Goal: Transaction & Acquisition: Purchase product/service

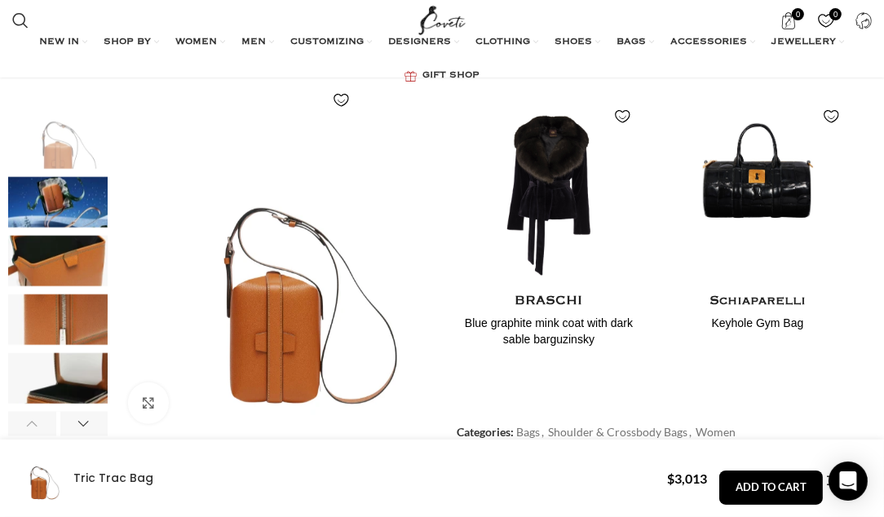
scroll to position [734, 0]
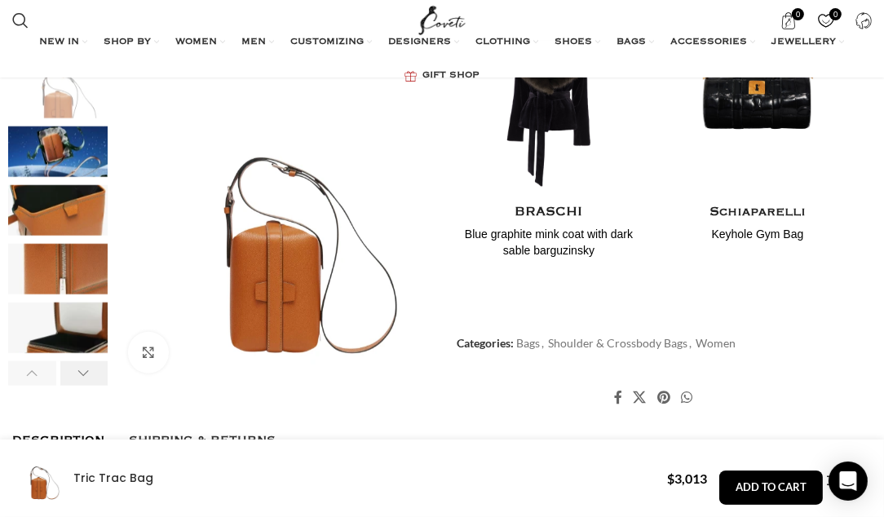
click at [90, 373] on div "Next slide" at bounding box center [84, 372] width 48 height 24
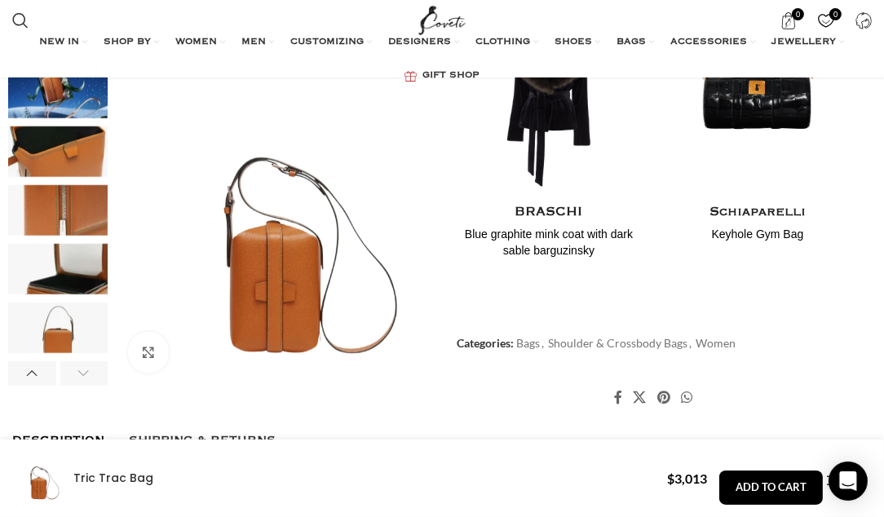
click at [90, 373] on div "Next slide" at bounding box center [84, 372] width 48 height 24
click at [85, 371] on div "Next slide" at bounding box center [84, 372] width 48 height 24
click at [80, 369] on div "Next slide" at bounding box center [84, 372] width 48 height 24
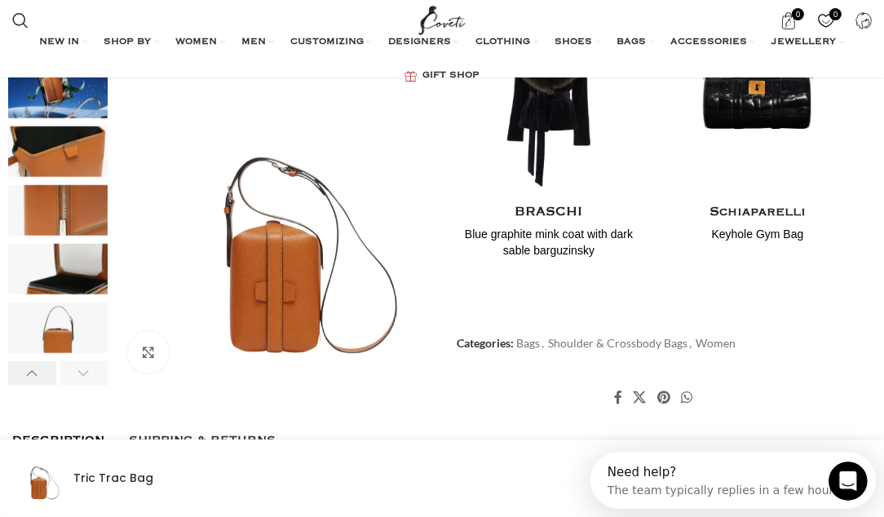
click at [29, 373] on div "Previous slide" at bounding box center [32, 372] width 48 height 24
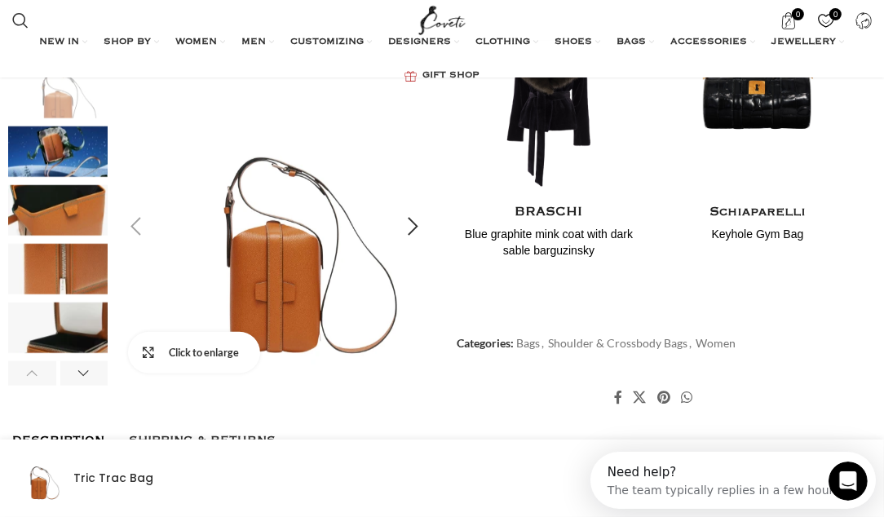
scroll to position [0, 191]
click at [141, 351] on link "Click to enlarge" at bounding box center [194, 352] width 132 height 41
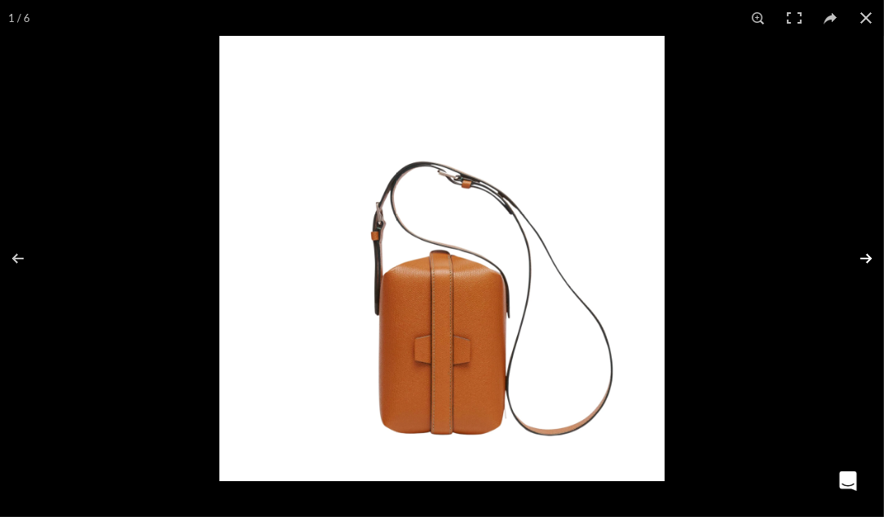
click at [857, 258] on button at bounding box center [855, 259] width 57 height 82
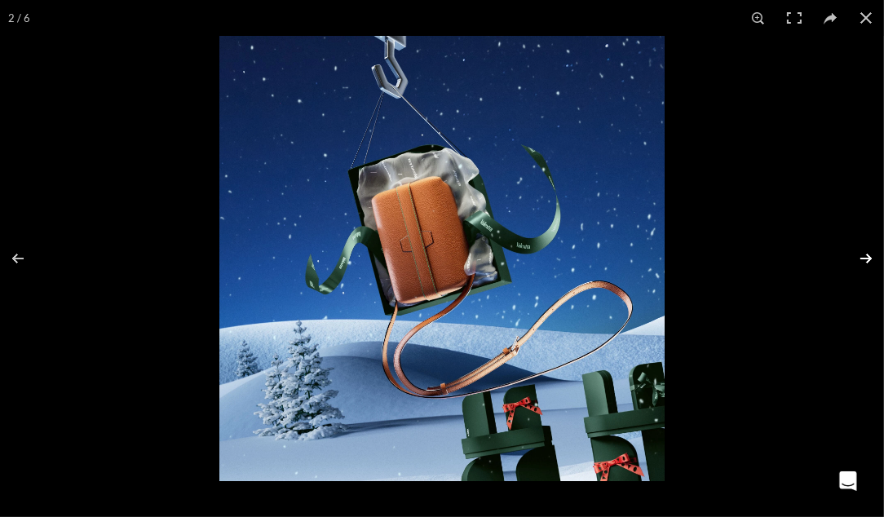
click at [857, 258] on button at bounding box center [855, 259] width 57 height 82
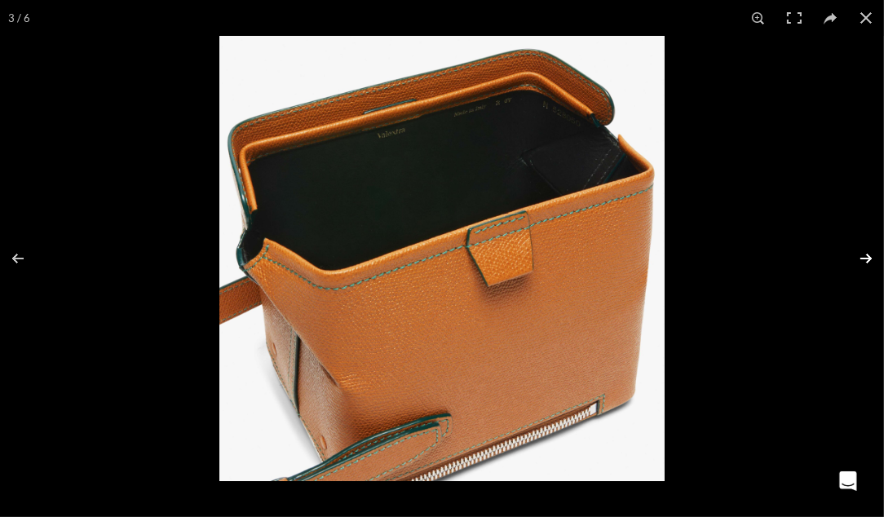
click at [857, 257] on button at bounding box center [855, 259] width 57 height 82
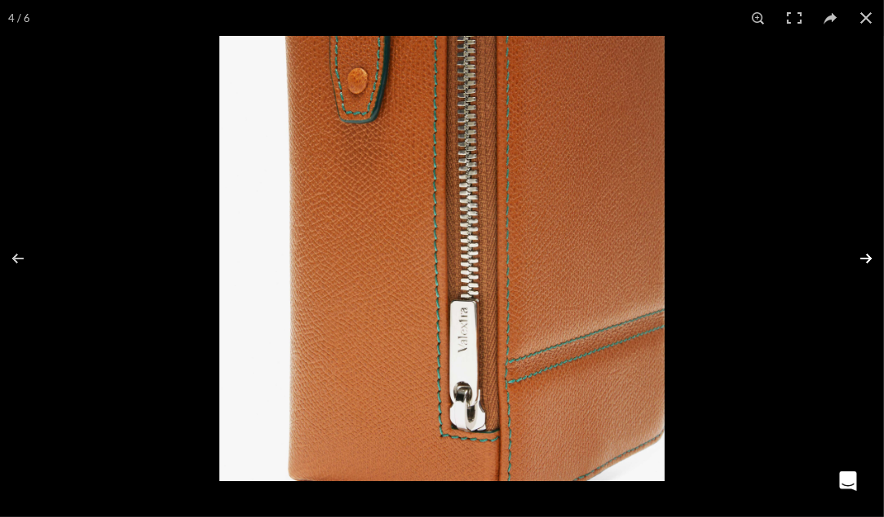
click at [857, 257] on button at bounding box center [855, 259] width 57 height 82
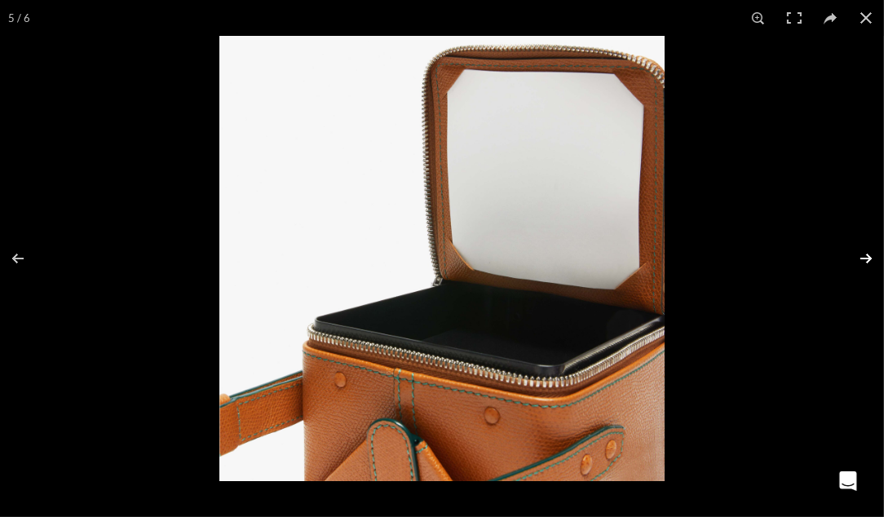
scroll to position [0, 382]
click at [857, 257] on button at bounding box center [855, 259] width 57 height 82
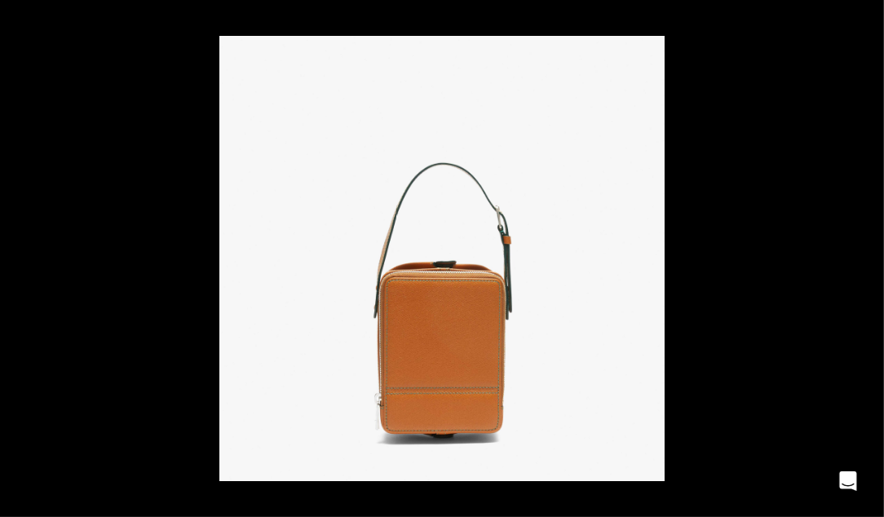
click at [857, 257] on button at bounding box center [855, 259] width 57 height 82
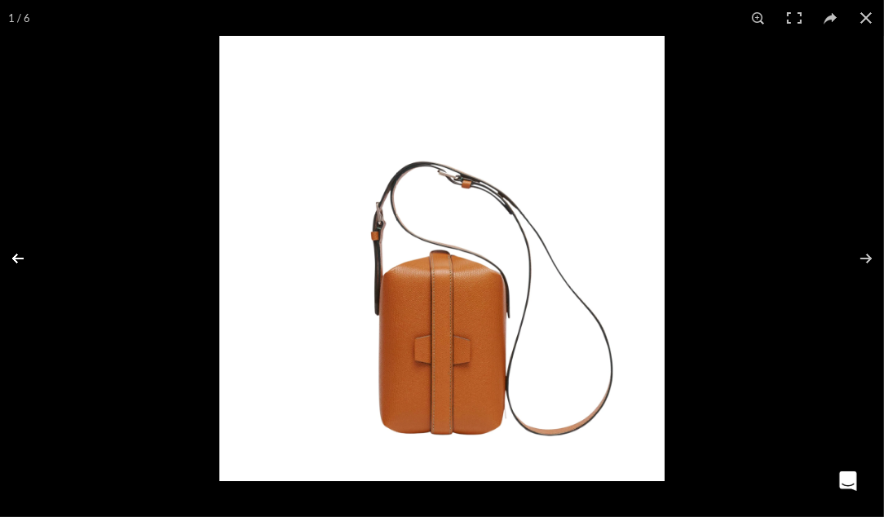
click at [24, 255] on button at bounding box center [28, 259] width 57 height 82
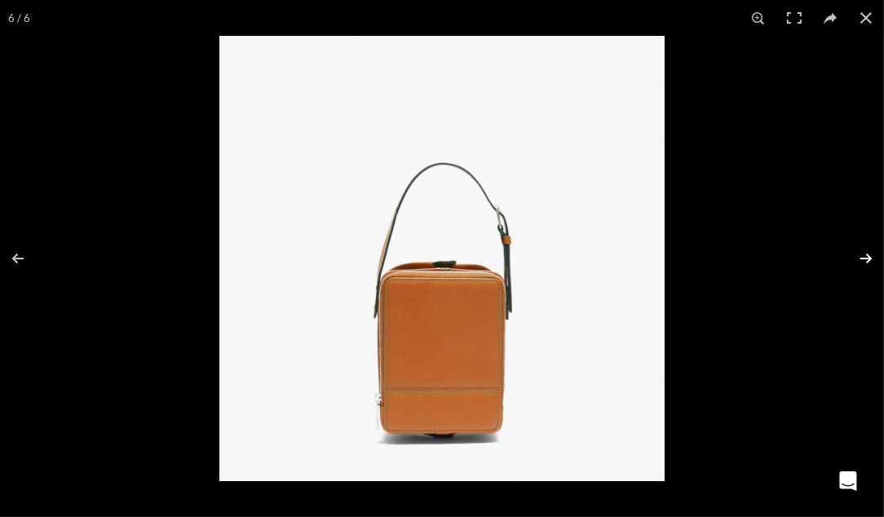
scroll to position [0, 574]
click at [857, 258] on button at bounding box center [855, 259] width 57 height 82
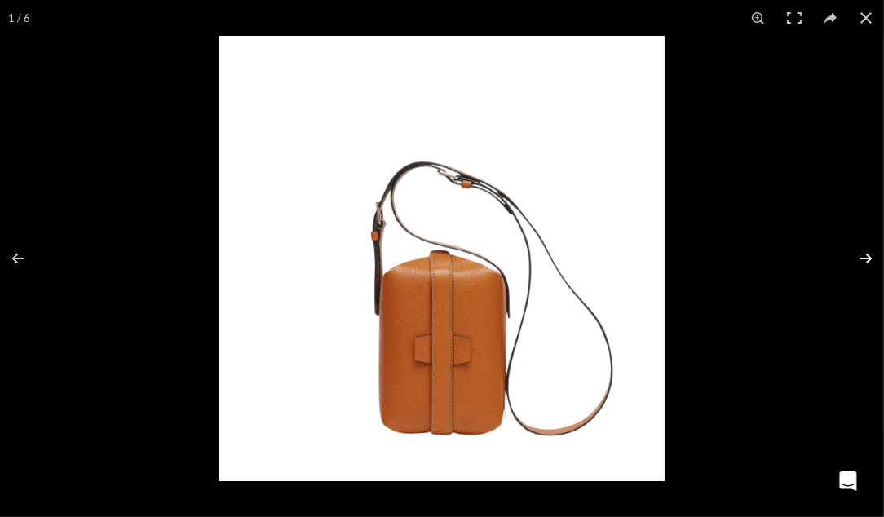
click at [857, 258] on button at bounding box center [855, 259] width 57 height 82
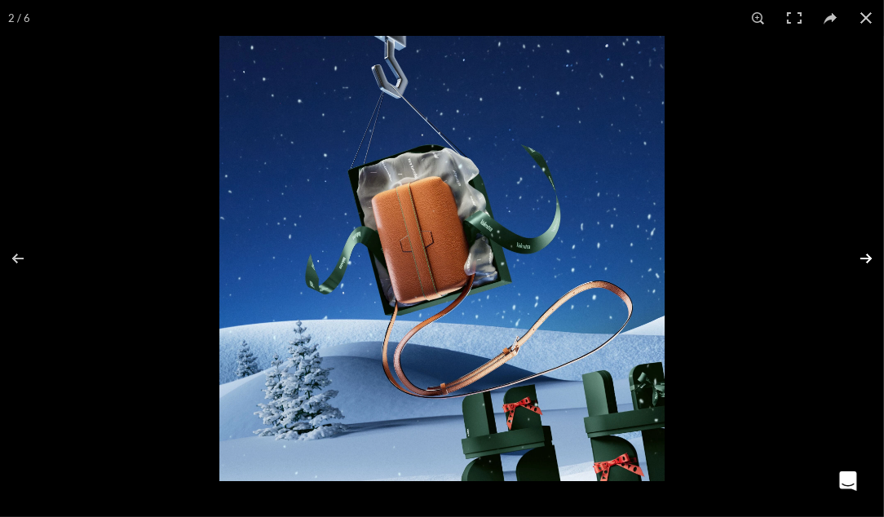
click at [857, 258] on button at bounding box center [855, 259] width 57 height 82
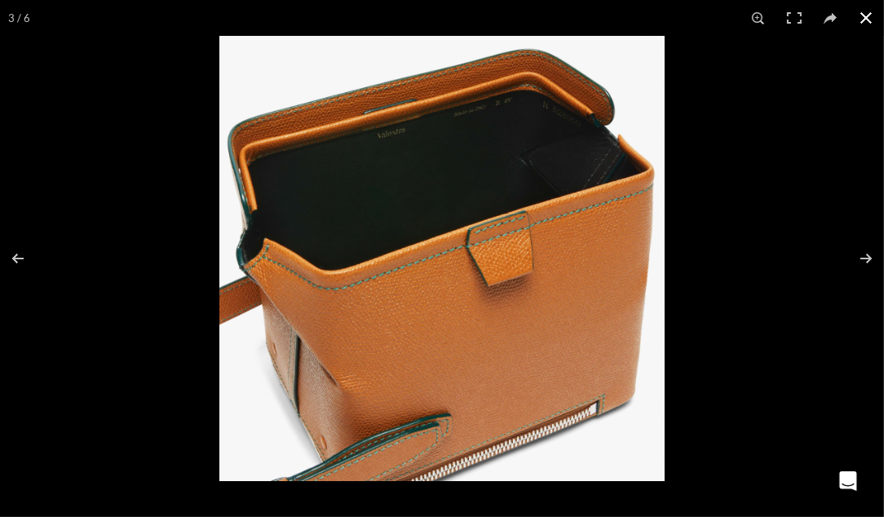
click at [856, 15] on button at bounding box center [866, 18] width 36 height 36
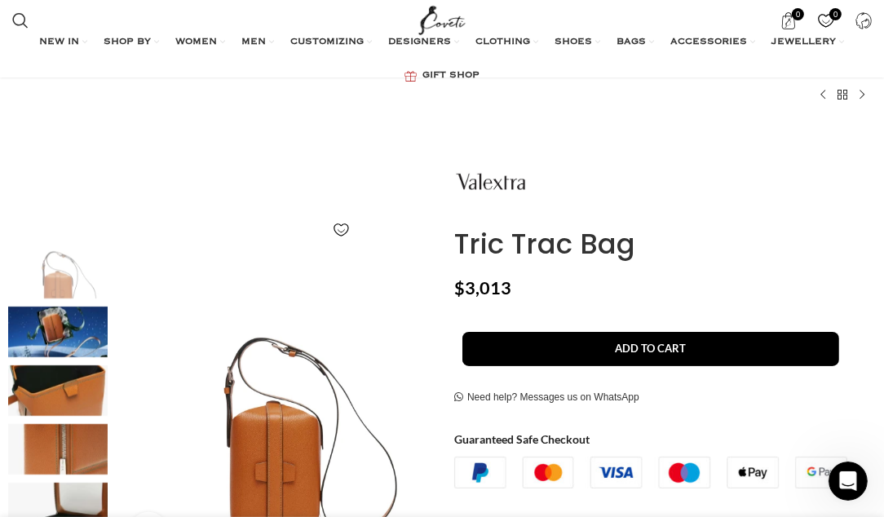
scroll to position [82, 0]
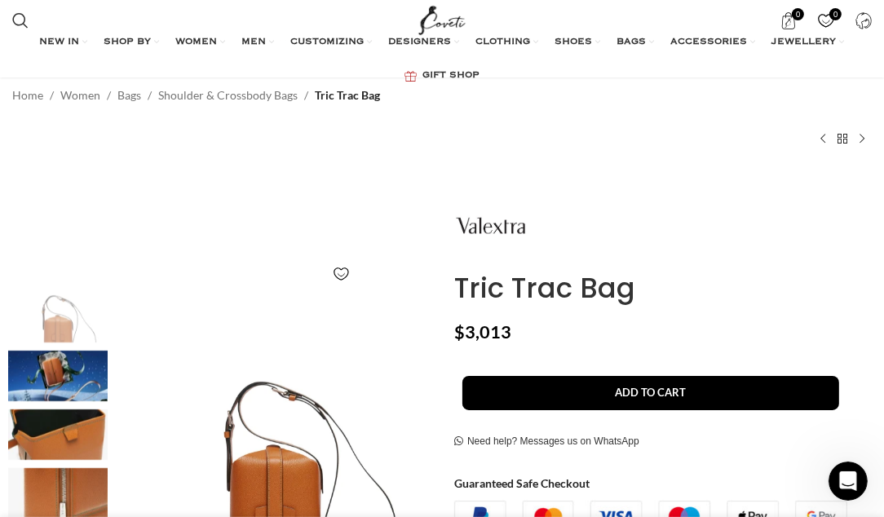
drag, startPoint x: 560, startPoint y: 284, endPoint x: 424, endPoint y: 225, distance: 148.3
click at [616, 271] on h1 "Tric Trac Bag" at bounding box center [662, 287] width 417 height 33
drag, startPoint x: 644, startPoint y: 290, endPoint x: 461, endPoint y: 242, distance: 188.8
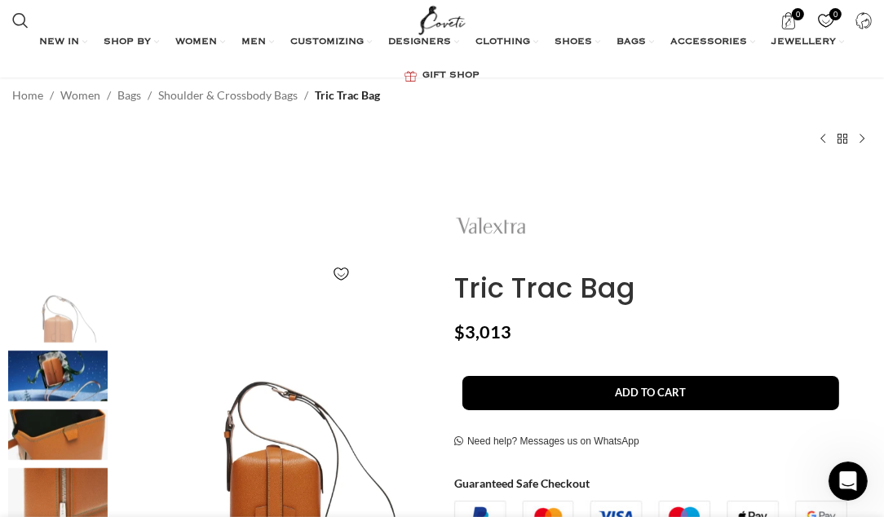
copy div "Tric Trac Bag"
